Goal: Contribute content: Add original content to the website for others to see

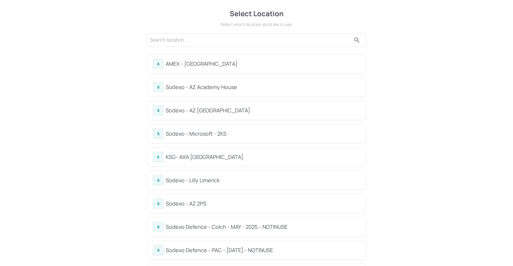
scroll to position [47, 0]
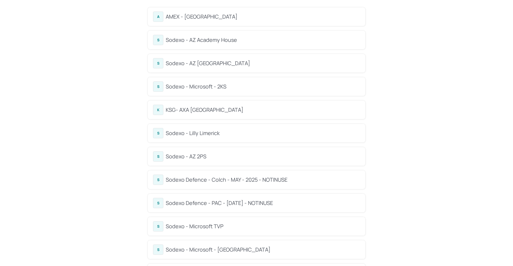
click at [219, 125] on div "S Sodexo - Lilly Limerick" at bounding box center [257, 133] width 218 height 19
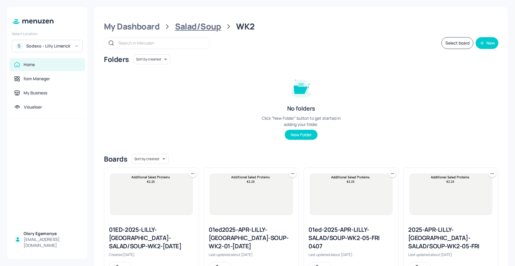
click at [201, 29] on div "Salad/Soup" at bounding box center [198, 26] width 46 height 11
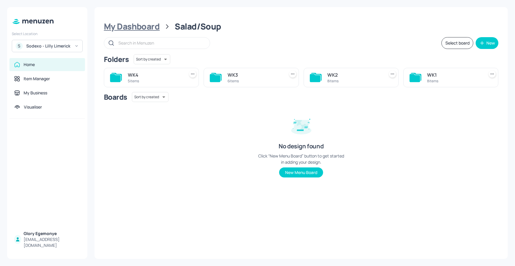
click at [151, 27] on div "My Dashboard" at bounding box center [132, 26] width 56 height 11
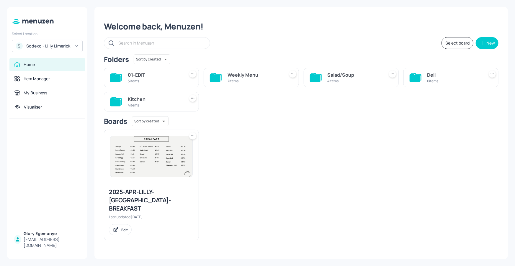
click at [117, 102] on icon at bounding box center [115, 102] width 11 height 8
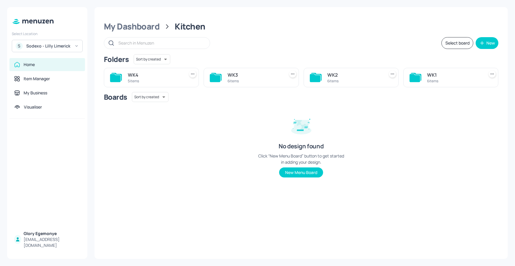
click at [319, 78] on icon at bounding box center [315, 78] width 11 height 8
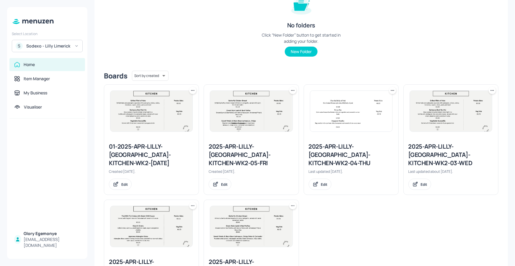
scroll to position [125, 0]
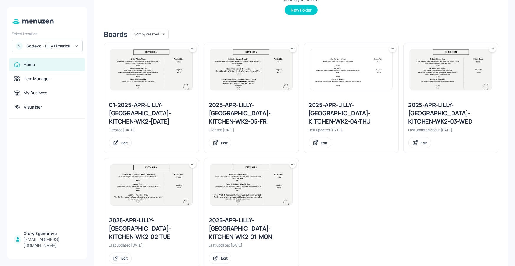
click at [143, 216] on div "2025-APR-LILLY-[GEOGRAPHIC_DATA]-KITCHEN-WK2-02-TUE" at bounding box center [151, 228] width 85 height 25
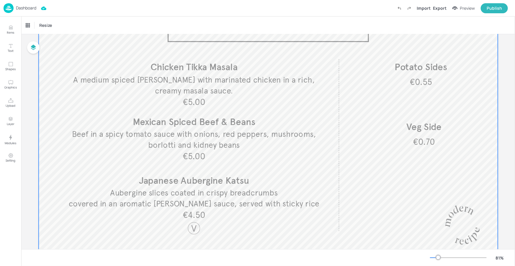
scroll to position [45, 0]
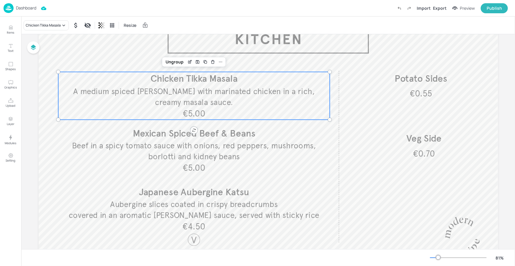
click at [202, 98] on span "A medium spiced [PERSON_NAME] with marinated chicken in a rich, creamy masala s…" at bounding box center [194, 96] width 242 height 21
click at [45, 29] on div "Chicken Tikka Masala" at bounding box center [46, 25] width 45 height 10
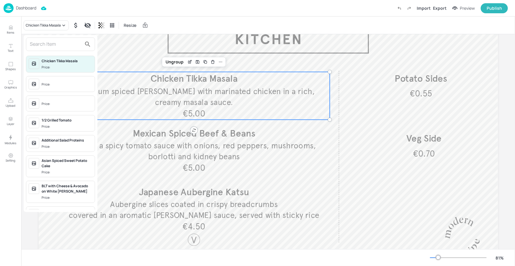
click at [48, 47] on input "text" at bounding box center [56, 44] width 52 height 9
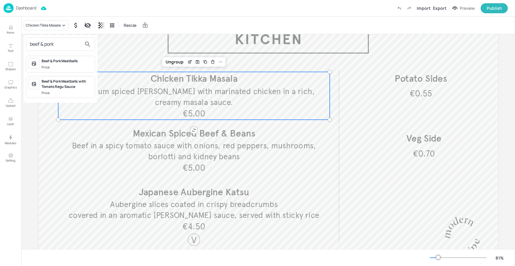
type input "beef & pork"
click at [57, 67] on span "Price:" at bounding box center [67, 67] width 51 height 5
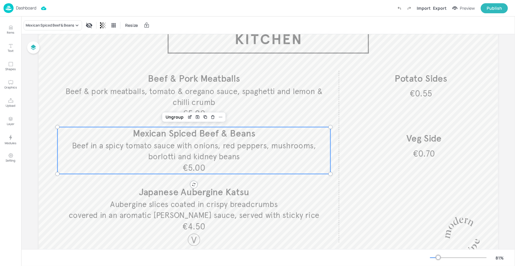
click at [172, 146] on span "Beef in a spicy tomato sauce with onions, red peppers, mushrooms, borlotti and …" at bounding box center [194, 151] width 244 height 21
click at [60, 24] on div "Mexican Spiced Beef & Beans" at bounding box center [50, 25] width 48 height 5
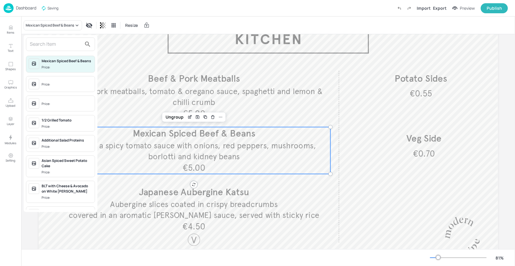
click at [57, 45] on input "text" at bounding box center [56, 44] width 52 height 9
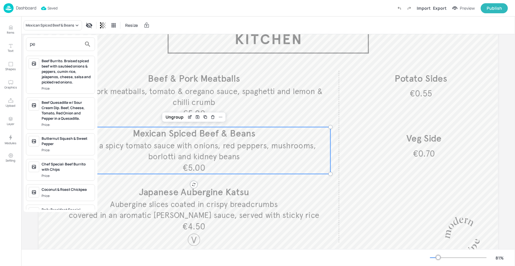
type input "p"
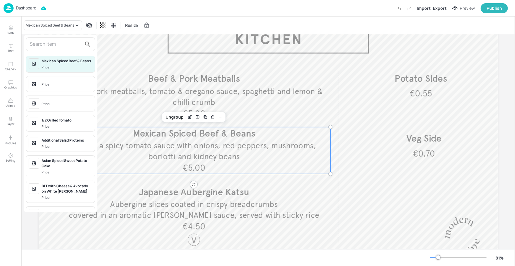
click at [111, 32] on div at bounding box center [257, 133] width 515 height 266
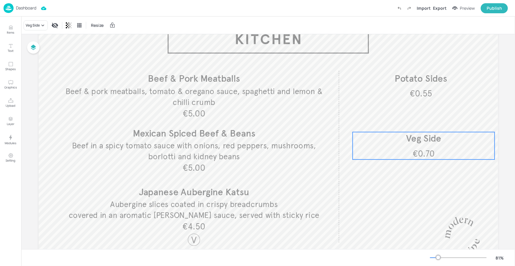
click at [355, 135] on p "Veg Side" at bounding box center [424, 138] width 142 height 13
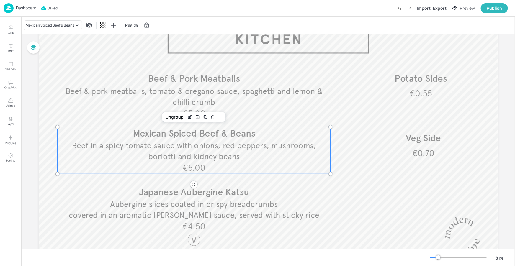
click at [219, 149] on span "Beef in a spicy tomato sauce with onions, red peppers, mushrooms, borlotti and …" at bounding box center [194, 151] width 244 height 21
click at [11, 32] on p "Items" at bounding box center [10, 32] width 7 height 4
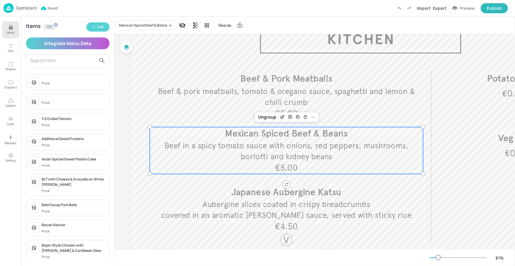
click at [103, 28] on div "Add" at bounding box center [100, 27] width 6 height 6
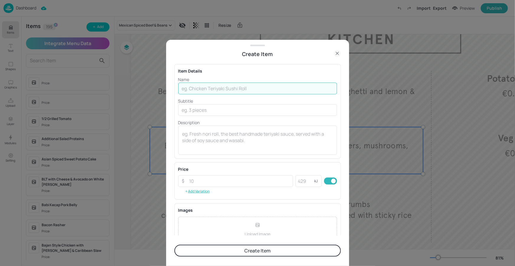
click at [205, 92] on input "text" at bounding box center [257, 89] width 159 height 12
click at [218, 91] on input "text" at bounding box center [257, 89] width 159 height 12
paste input "Persian Pulled Chicken Wrap"
type input "Persian Pulled Chicken Wrap"
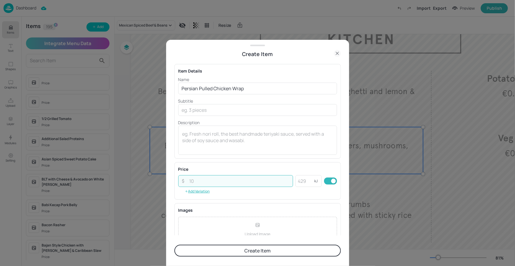
click at [193, 183] on input "number" at bounding box center [239, 181] width 107 height 12
type input "5.00"
click at [207, 162] on div "Price ​ 5.00 ​ kJ ​ Add Variation" at bounding box center [257, 180] width 166 height 37
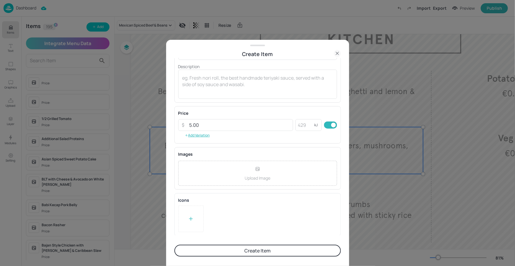
click at [235, 251] on button "Create Item" at bounding box center [257, 251] width 166 height 12
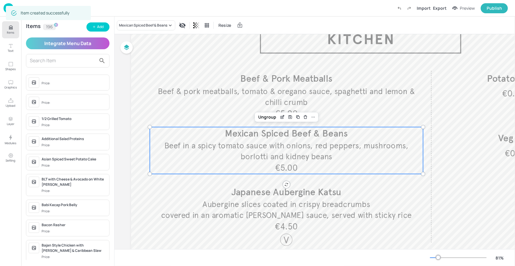
scroll to position [56, 0]
click at [153, 26] on div "Mexican Spiced Beef & Beans" at bounding box center [143, 25] width 48 height 5
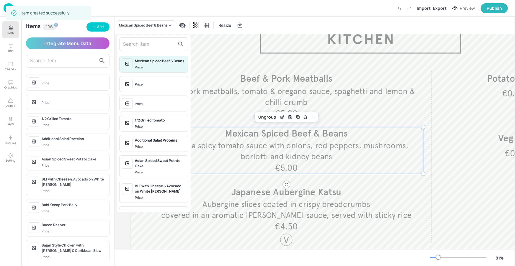
click at [149, 48] on input "text" at bounding box center [149, 44] width 52 height 9
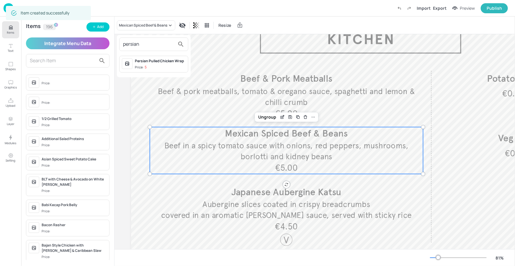
type input "persian"
click at [166, 70] on div "Persian Pulled Chicken Wrap Price: 5" at bounding box center [153, 64] width 69 height 17
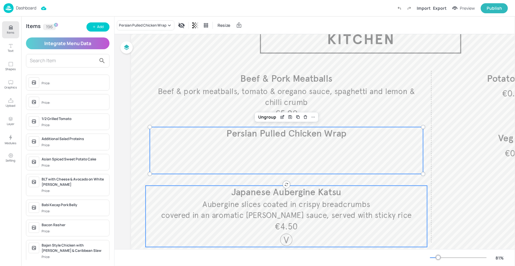
click at [239, 198] on p "Japanese Aubergine Katsu" at bounding box center [285, 192] width 281 height 13
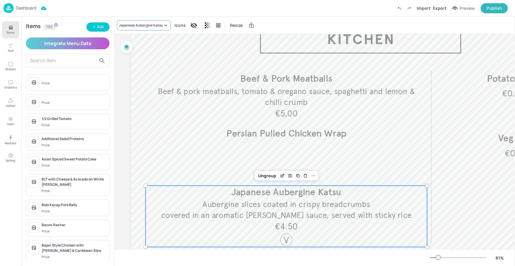
click at [142, 26] on div "Japanese Aubergine Katsu" at bounding box center [141, 25] width 44 height 5
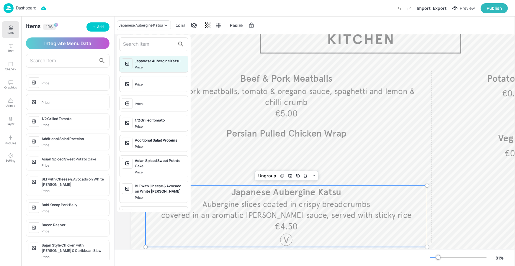
click at [140, 42] on input "text" at bounding box center [149, 44] width 52 height 9
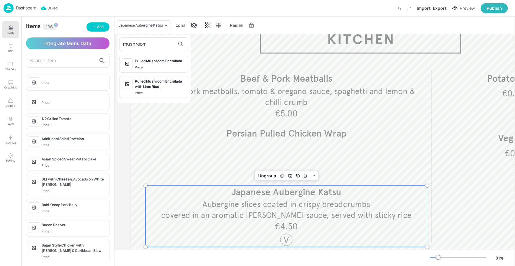
type input "mushroom"
click at [96, 25] on div at bounding box center [257, 133] width 515 height 266
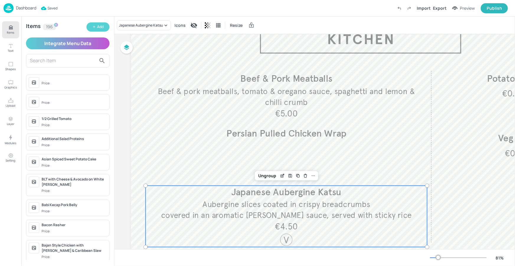
click at [96, 26] on button "Add" at bounding box center [97, 26] width 23 height 9
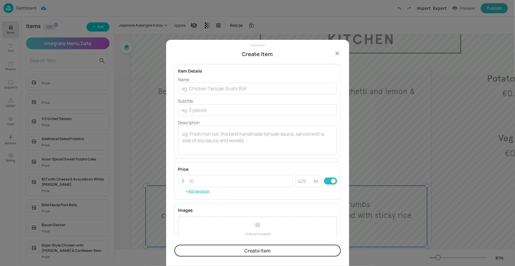
click at [252, 81] on p "Name" at bounding box center [257, 79] width 159 height 6
click at [218, 92] on input "text" at bounding box center [257, 89] width 159 height 12
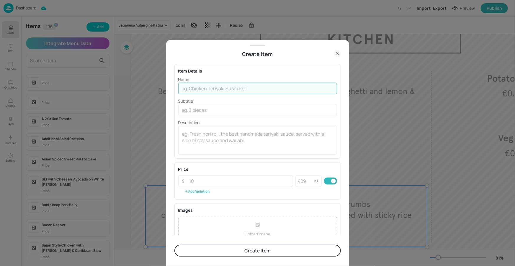
paste input "Mushroom Stroganoff Pasta"
type input "Mushroom Stroganoff Pasta"
click at [206, 176] on input "number" at bounding box center [239, 181] width 107 height 12
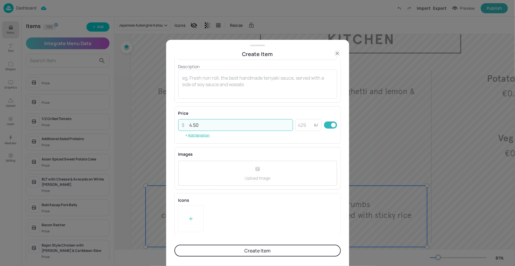
type input "4.50"
click at [198, 219] on div at bounding box center [190, 219] width 25 height 27
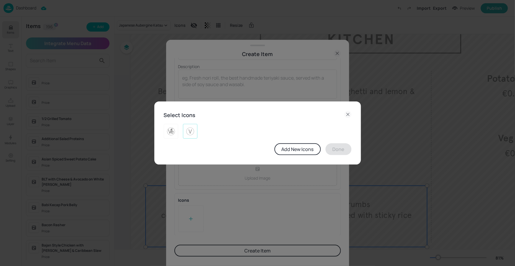
click at [186, 128] on img at bounding box center [190, 131] width 9 height 9
click at [340, 153] on button "Done" at bounding box center [338, 149] width 26 height 12
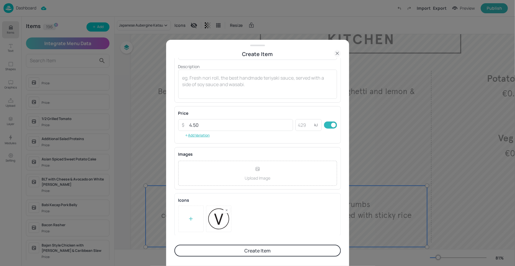
click at [224, 252] on button "Create Item" at bounding box center [257, 251] width 166 height 12
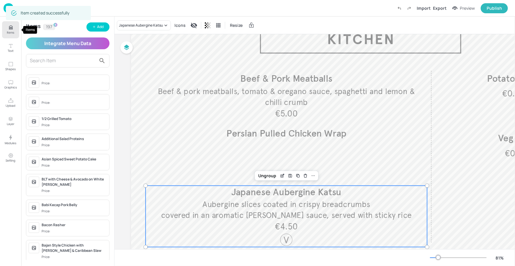
click at [13, 27] on icon "Items" at bounding box center [11, 28] width 6 height 6
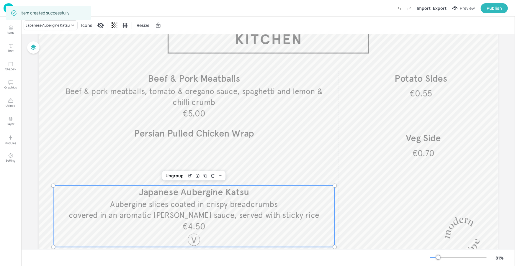
click at [50, 21] on div "Item created successfully" at bounding box center [48, 13] width 85 height 18
click at [56, 31] on div "Japanese Aubergine Katsu Icons Resize" at bounding box center [268, 25] width 494 height 17
click at [57, 27] on div "Japanese Aubergine Katsu" at bounding box center [48, 25] width 44 height 5
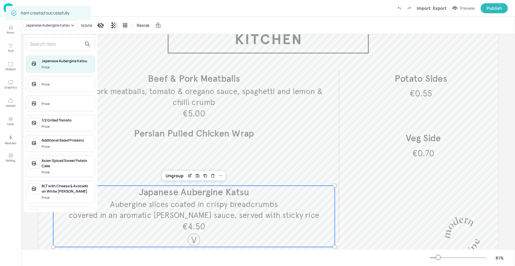
click at [74, 43] on input "text" at bounding box center [56, 44] width 52 height 9
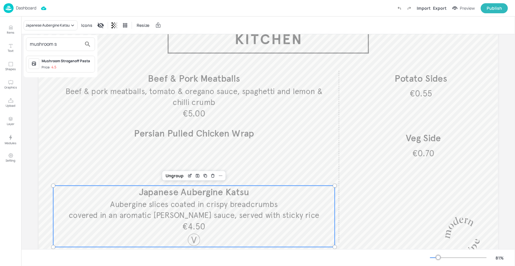
type input "mushroom s"
click at [38, 63] on div at bounding box center [34, 63] width 11 height 11
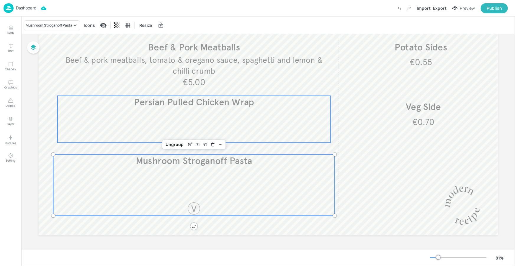
scroll to position [77, 0]
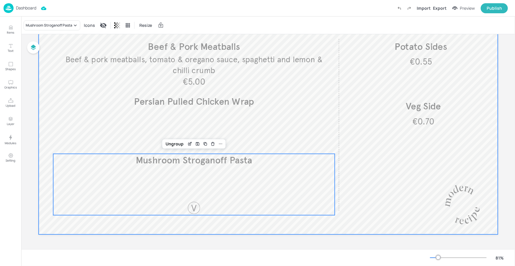
click at [367, 232] on div at bounding box center [268, 105] width 459 height 258
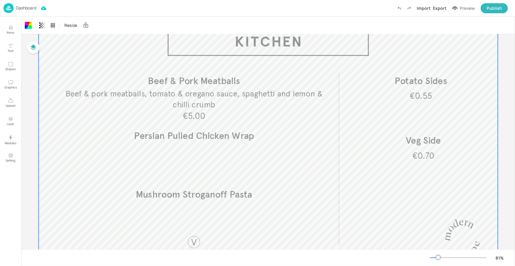
scroll to position [0, 0]
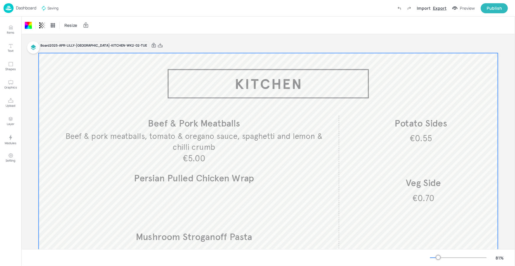
click at [443, 8] on div "Export" at bounding box center [440, 8] width 14 height 6
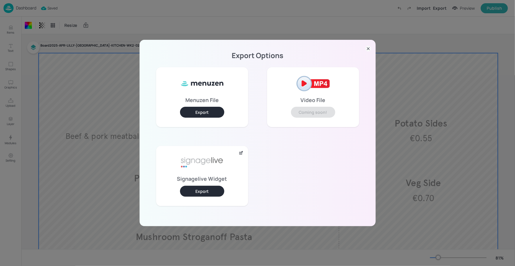
click at [205, 190] on button "Export" at bounding box center [202, 191] width 44 height 11
click at [76, 7] on div "Export Options Menuzen File Export Video File Coming soon! Signagelive Widget E…" at bounding box center [257, 133] width 515 height 266
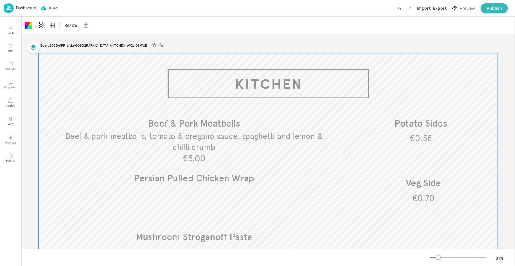
click at [32, 8] on p "Dashboard" at bounding box center [26, 8] width 20 height 4
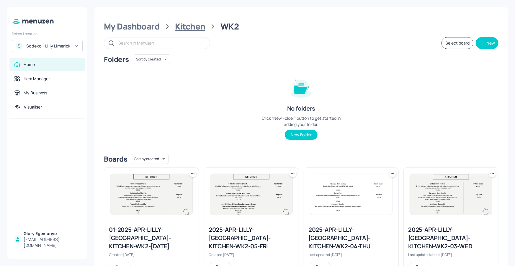
click at [182, 26] on div "Kitchen" at bounding box center [190, 26] width 30 height 11
